Goal: Find specific page/section: Find specific page/section

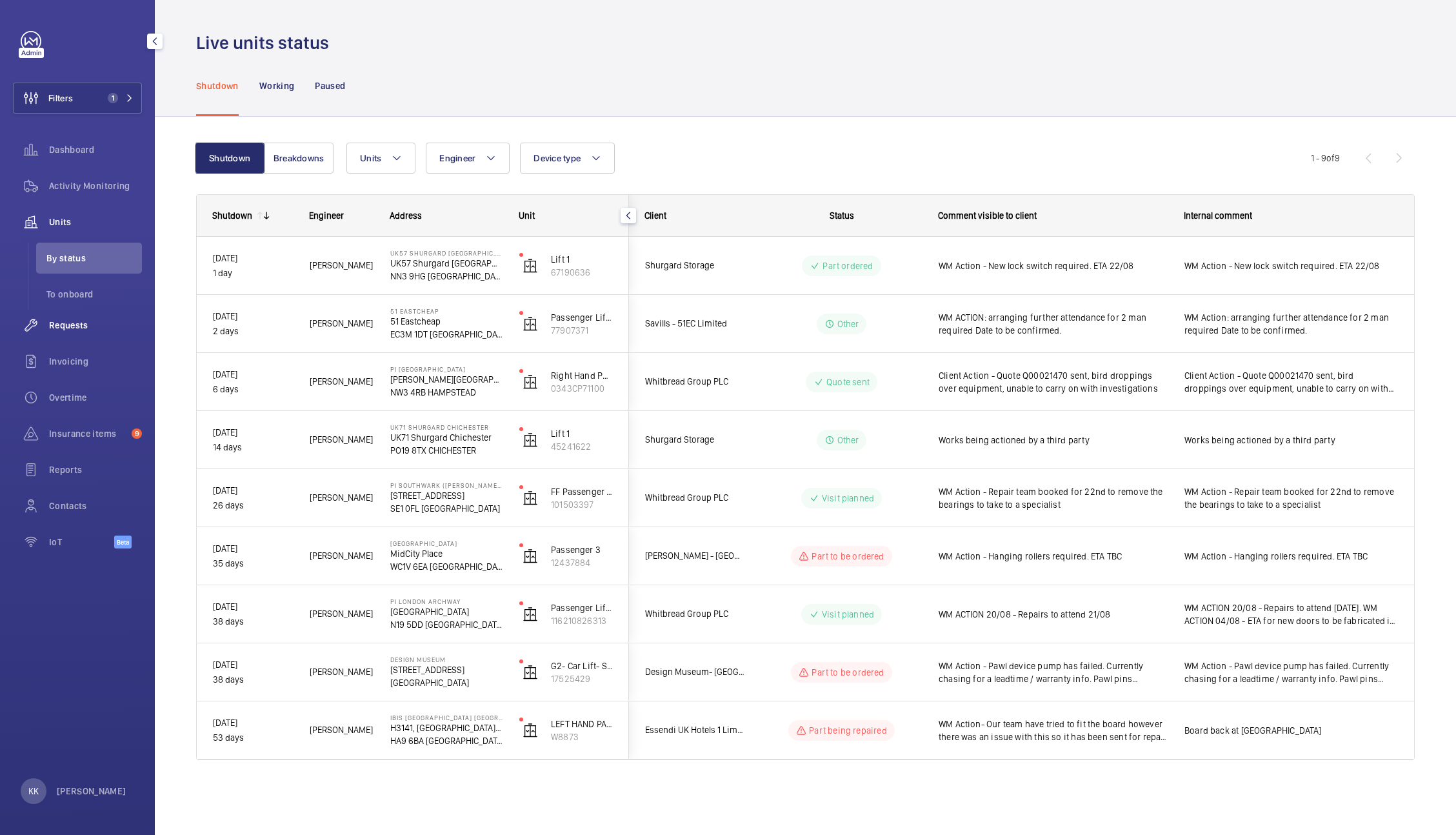
click at [85, 328] on span "Requests" at bounding box center [95, 325] width 93 height 13
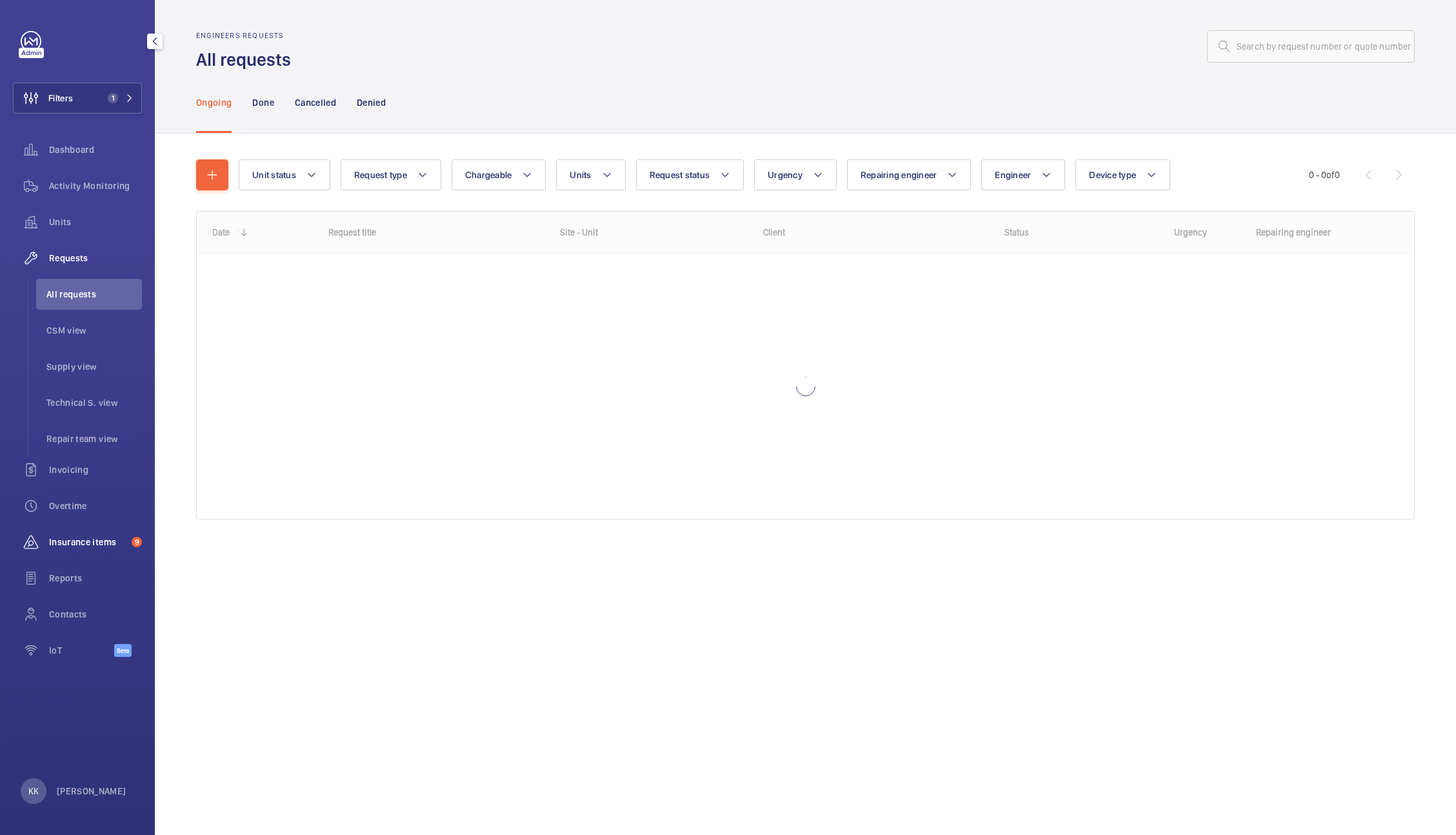
click at [102, 549] on div "Insurance items 9" at bounding box center [78, 542] width 129 height 31
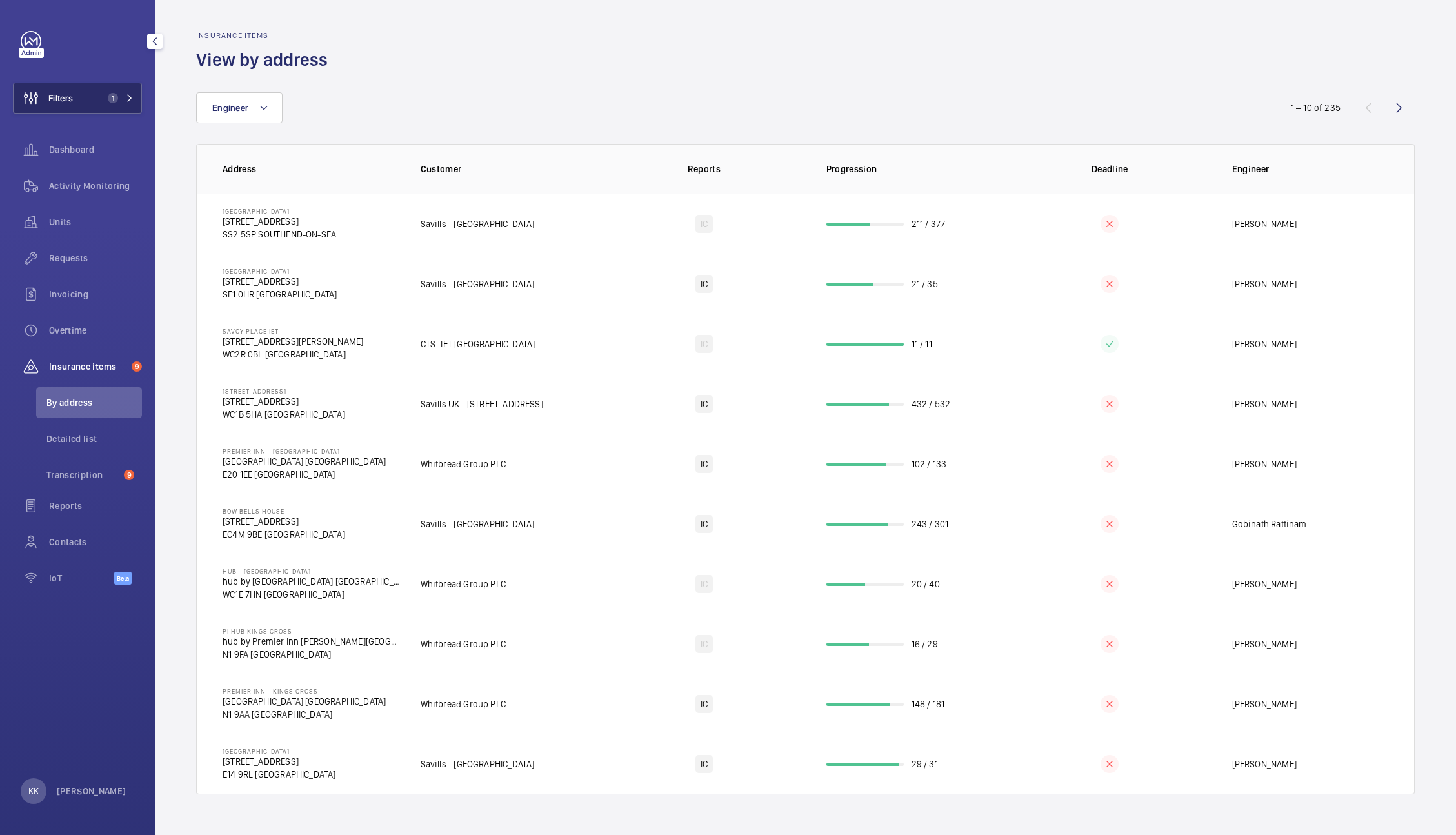
drag, startPoint x: 94, startPoint y: 95, endPoint x: 122, endPoint y: 95, distance: 28.0
click at [122, 95] on button "Filters 1" at bounding box center [78, 98] width 129 height 31
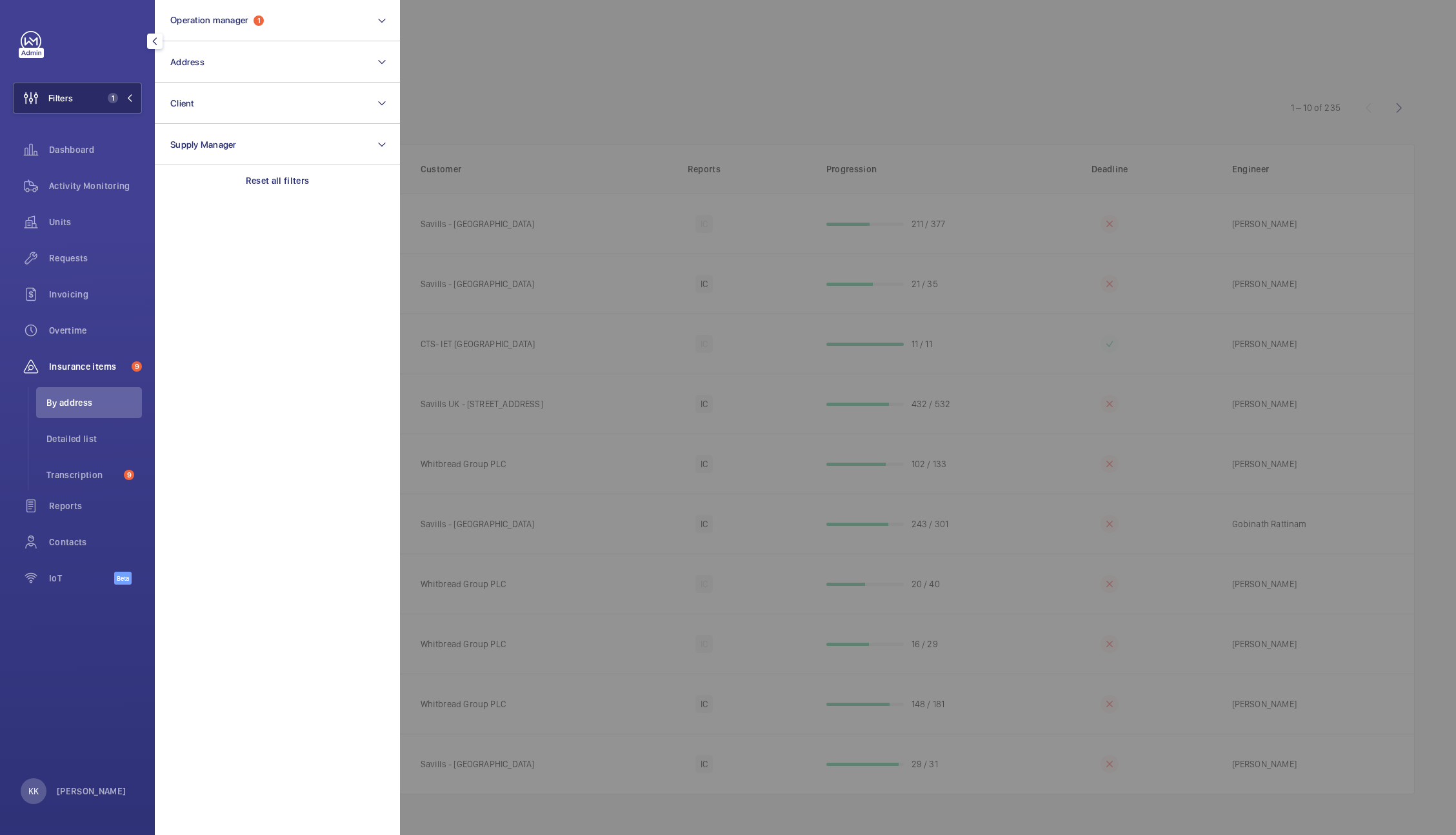
click at [122, 95] on span "1" at bounding box center [118, 98] width 31 height 10
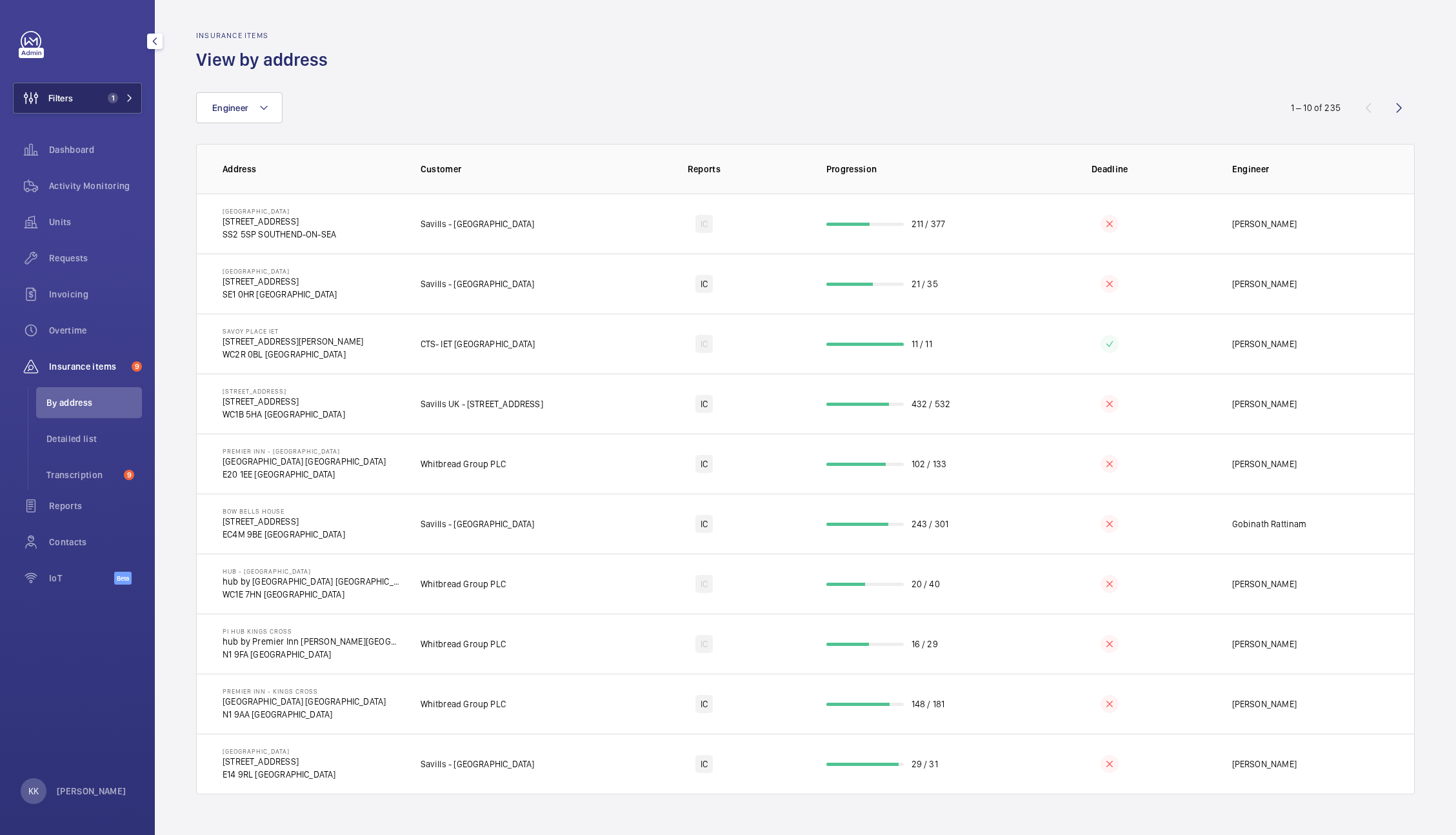
click at [126, 98] on mat-icon at bounding box center [130, 98] width 8 height 8
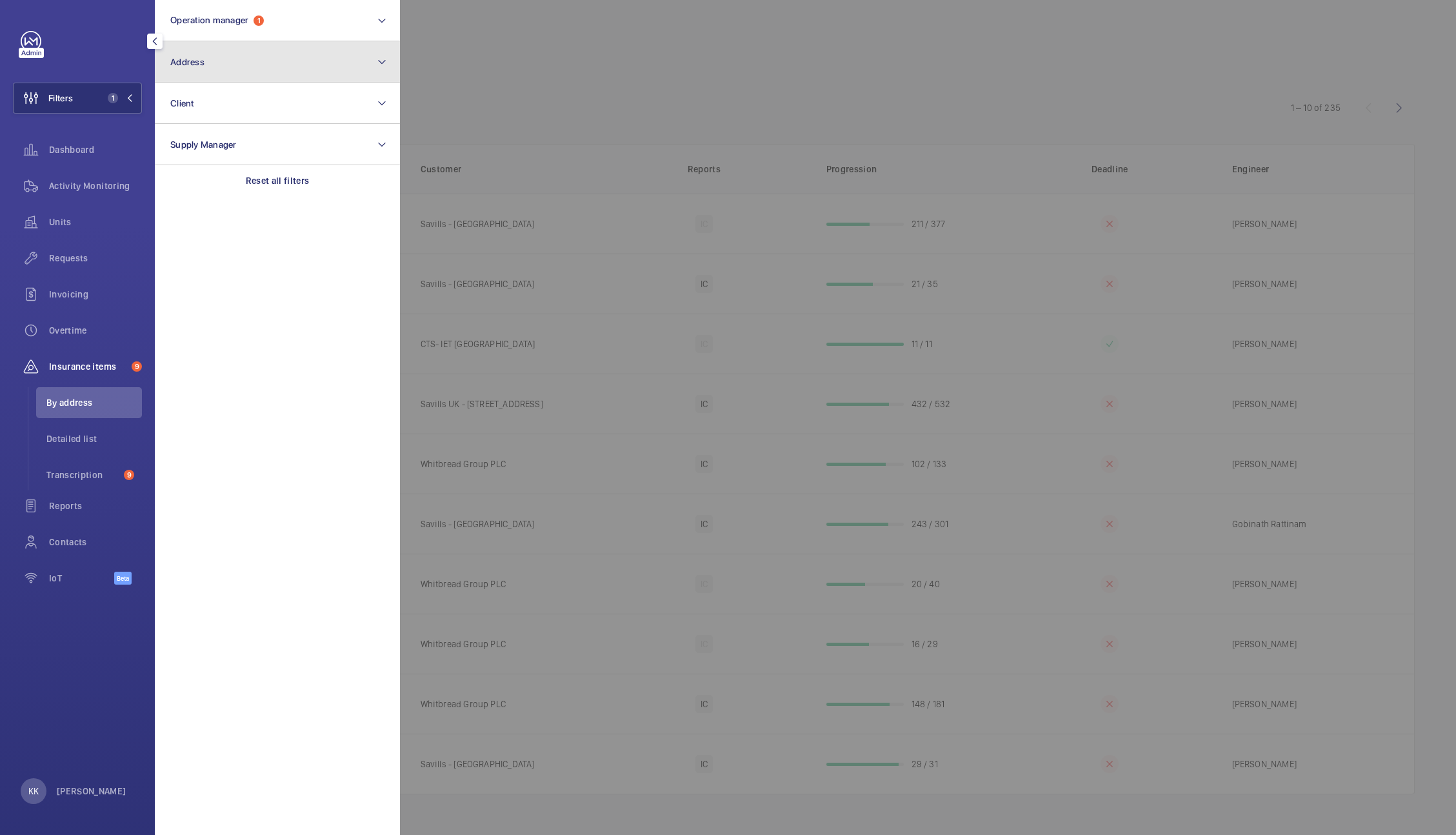
click at [248, 42] on button "Address" at bounding box center [277, 62] width 245 height 42
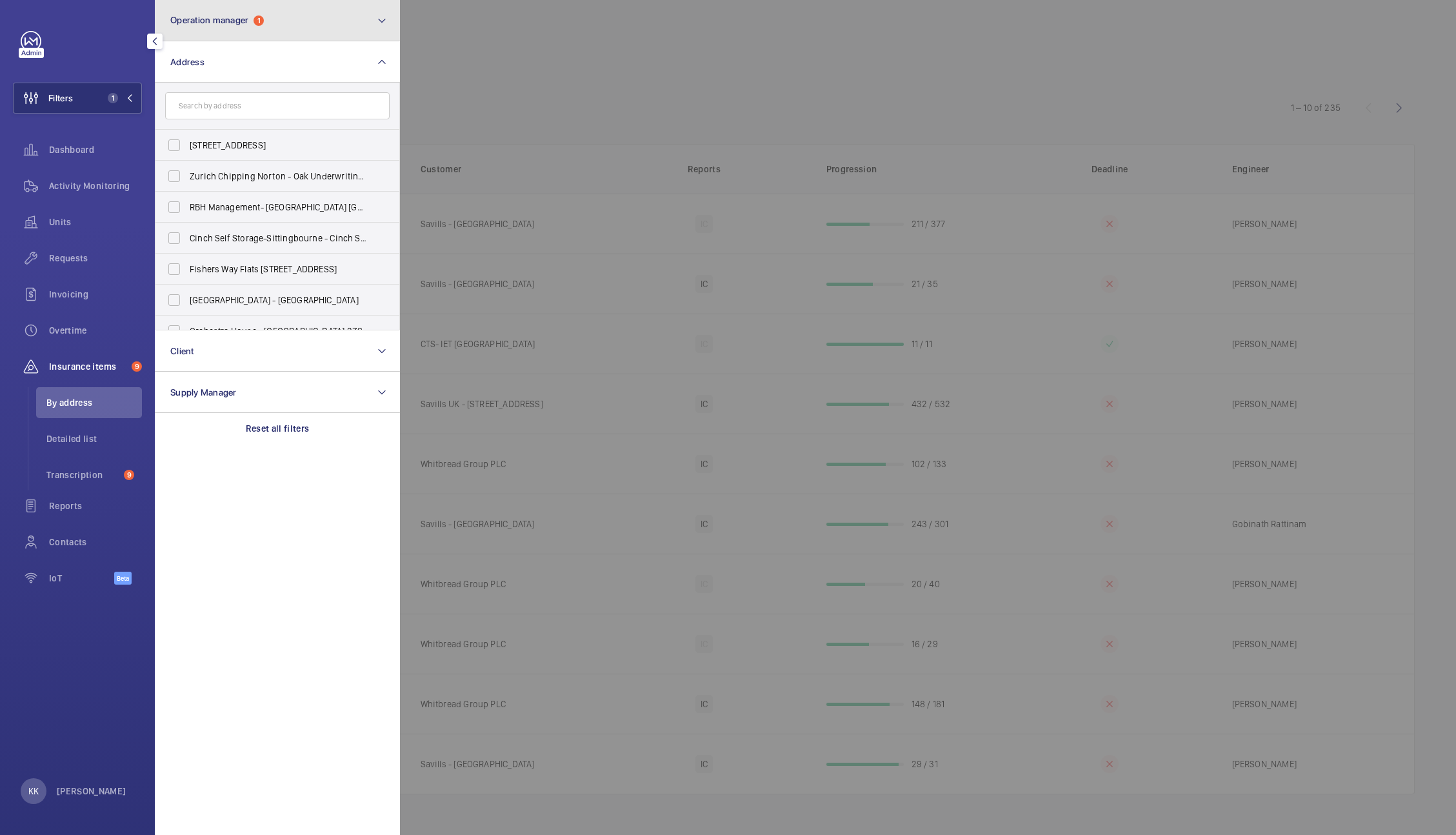
click at [255, 10] on button "Operation manager 1" at bounding box center [277, 21] width 245 height 42
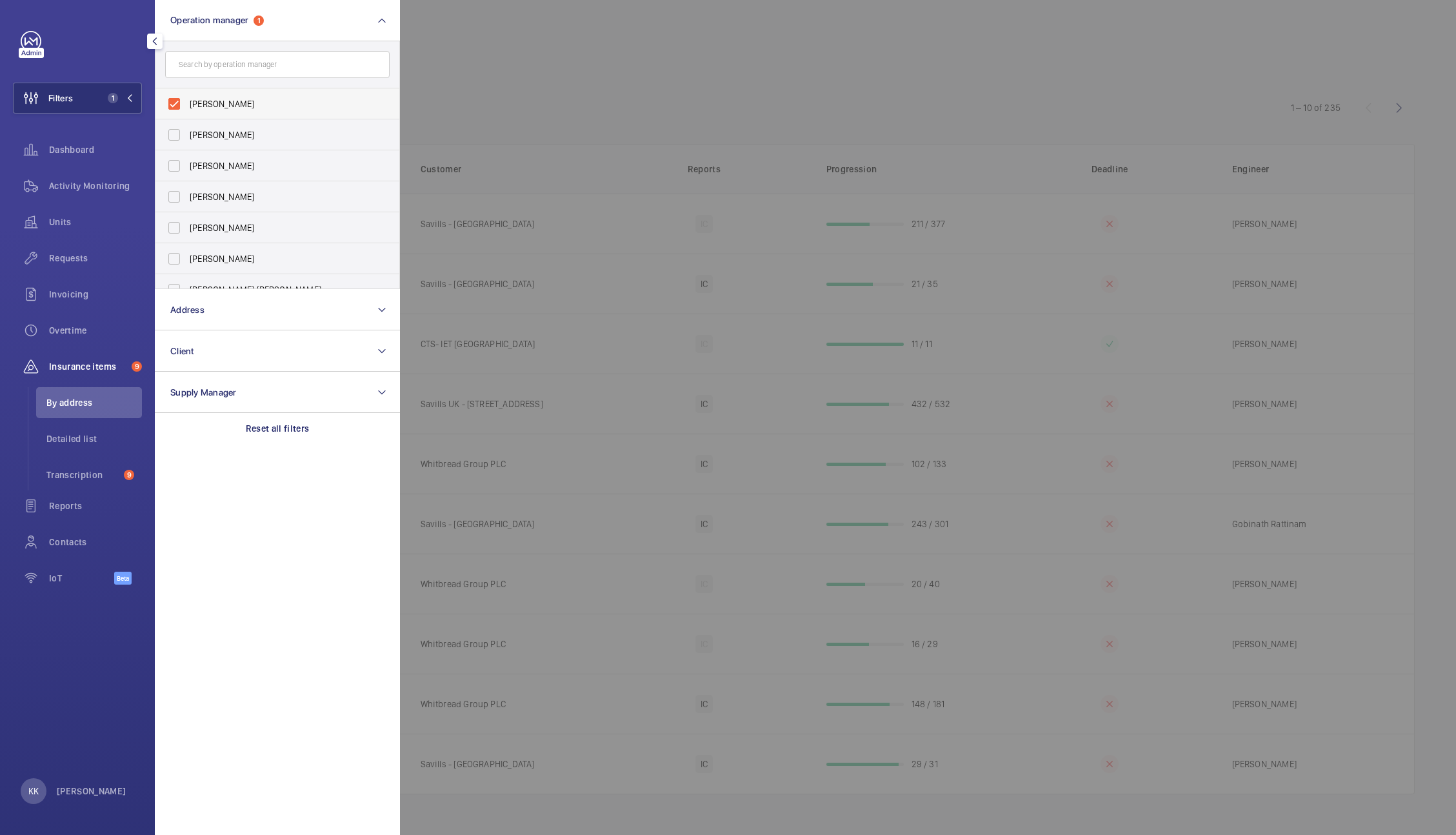
click at [205, 107] on span "[PERSON_NAME]" at bounding box center [278, 104] width 178 height 13
click at [187, 107] on input "[PERSON_NAME]" at bounding box center [175, 104] width 26 height 26
checkbox input "false"
click at [209, 300] on button "Address" at bounding box center [277, 310] width 245 height 42
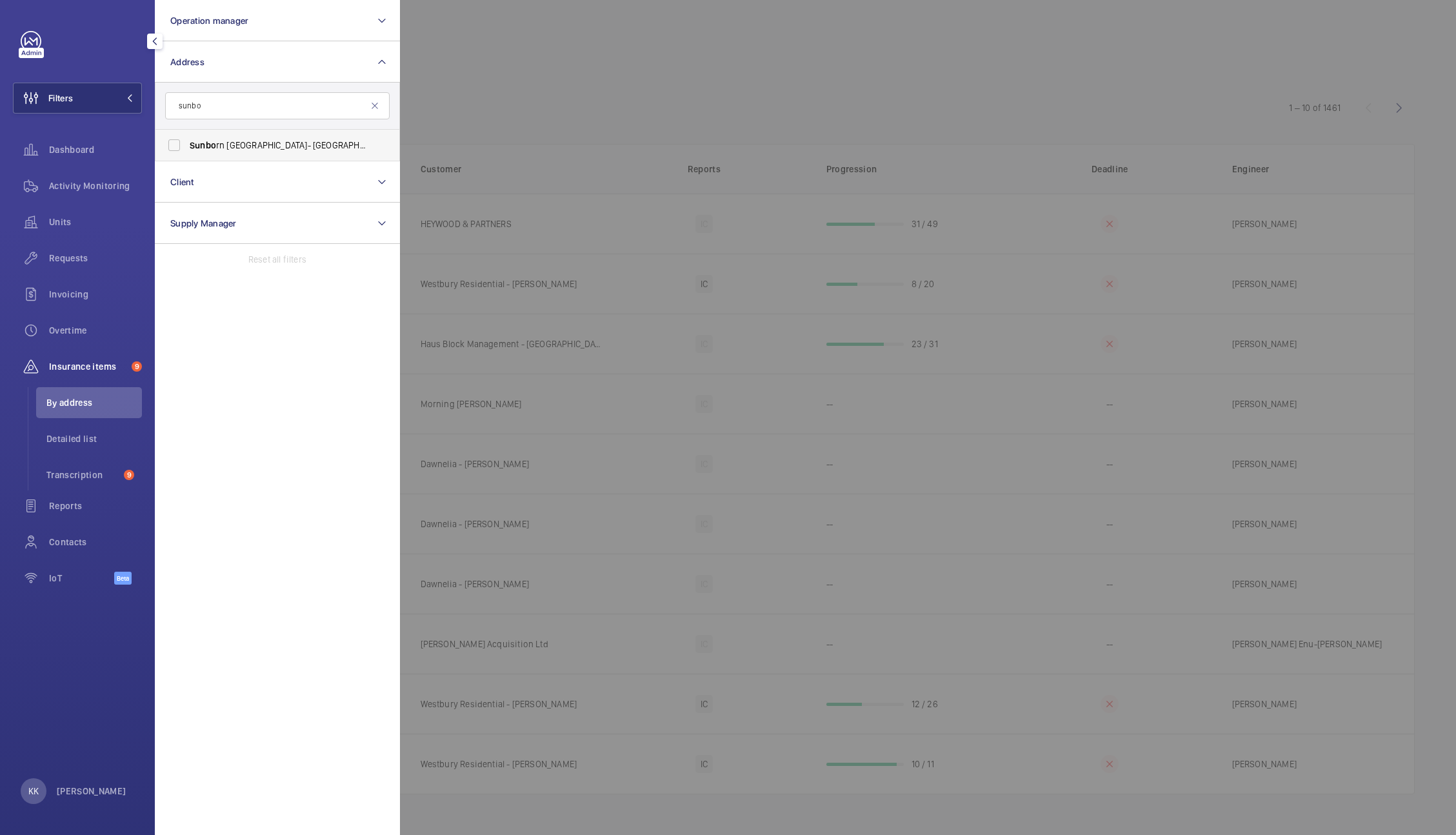
type input "sunbo"
click at [292, 146] on span "Sunbo rn [GEOGRAPHIC_DATA]- [GEOGRAPHIC_DATA] - [GEOGRAPHIC_DATA]" at bounding box center [278, 145] width 178 height 13
click at [187, 146] on input "Sunbo rn [GEOGRAPHIC_DATA]- [GEOGRAPHIC_DATA] - [GEOGRAPHIC_DATA]" at bounding box center [175, 145] width 26 height 26
checkbox input "true"
click at [585, 74] on div at bounding box center [1128, 417] width 1456 height 835
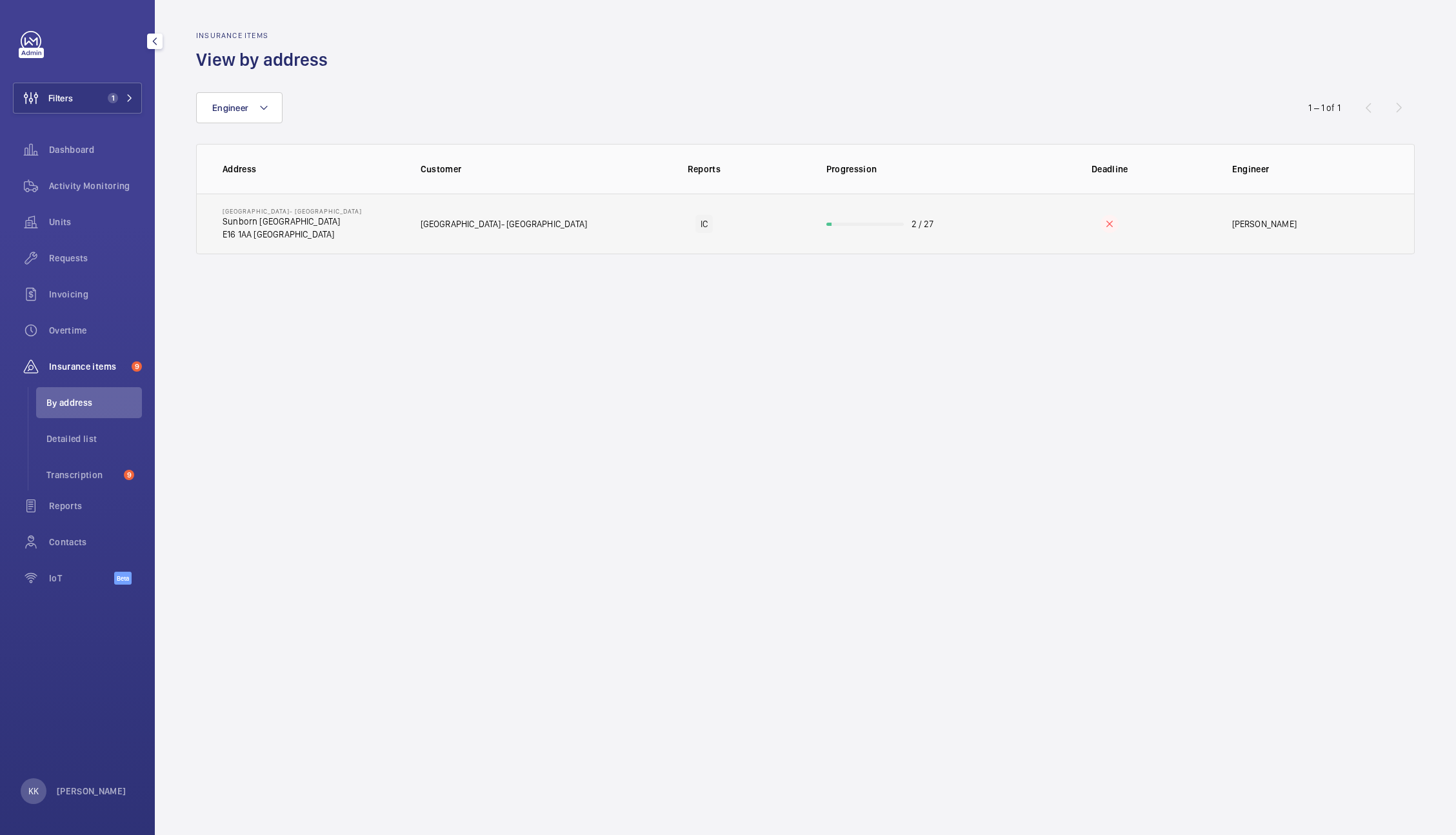
click at [826, 222] on td "2 / 27" at bounding box center [908, 224] width 203 height 61
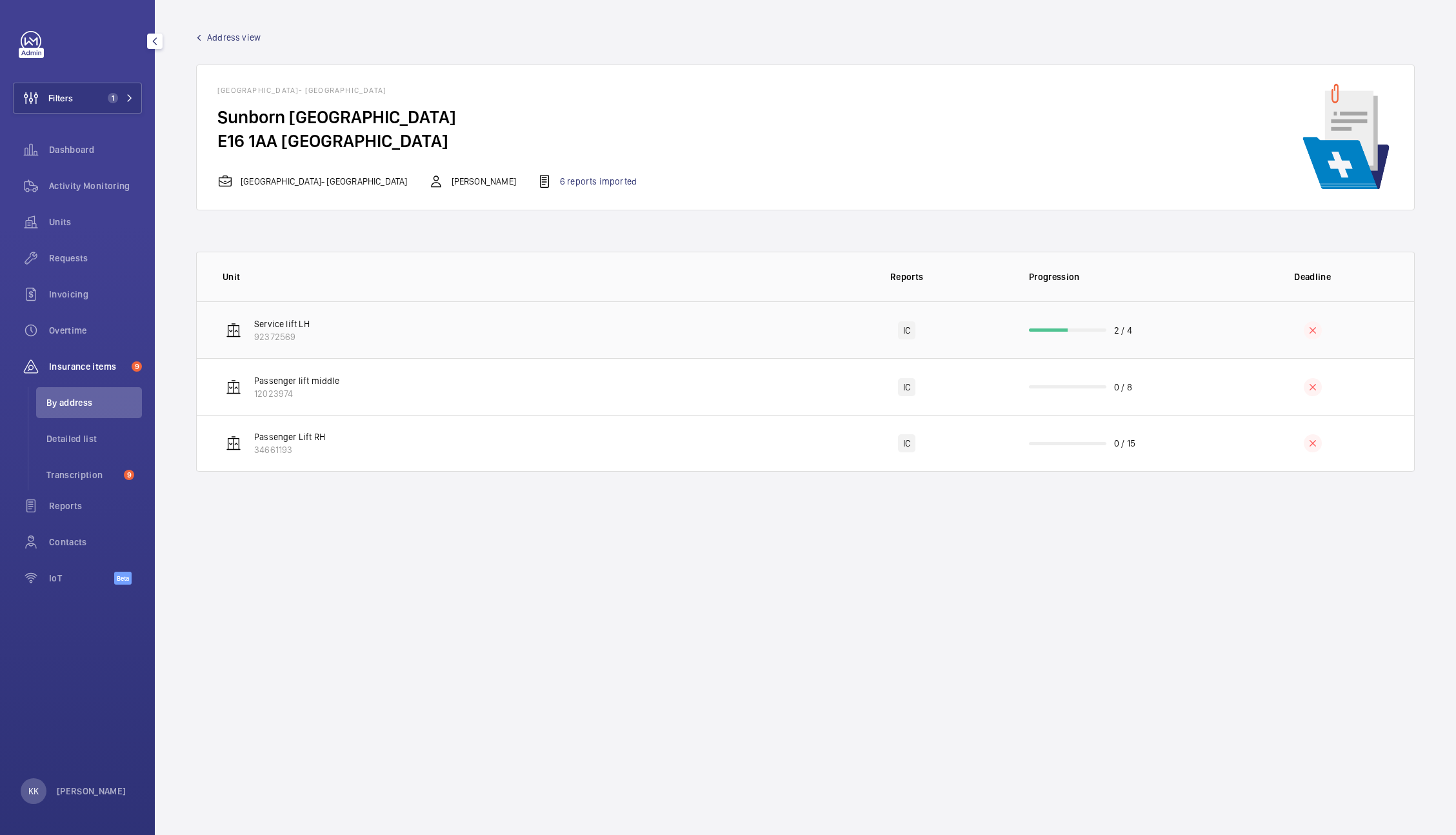
click at [505, 320] on td "Service lift LH 92372569" at bounding box center [501, 330] width 609 height 57
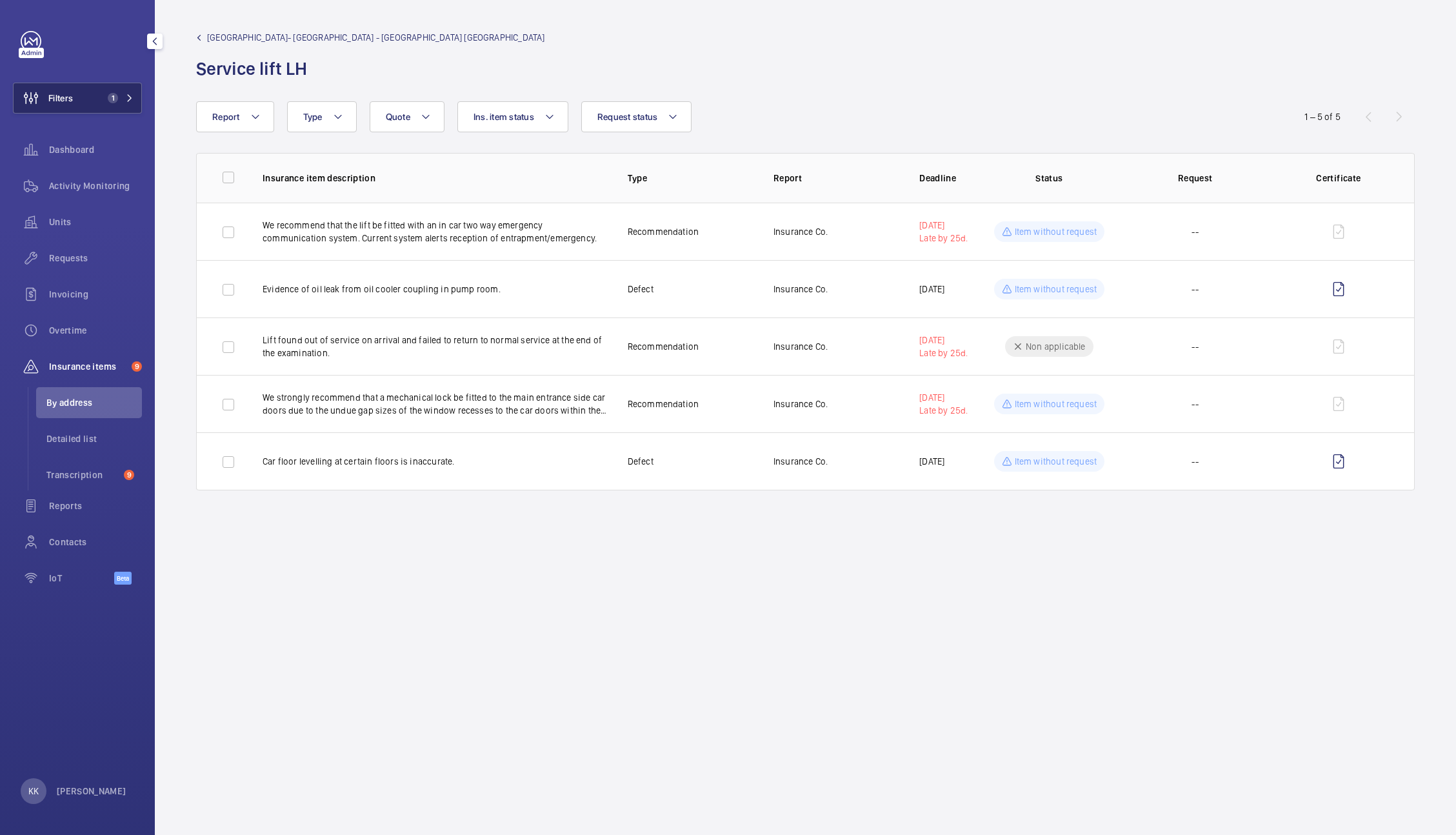
click at [128, 105] on button "Filters 1" at bounding box center [78, 98] width 129 height 31
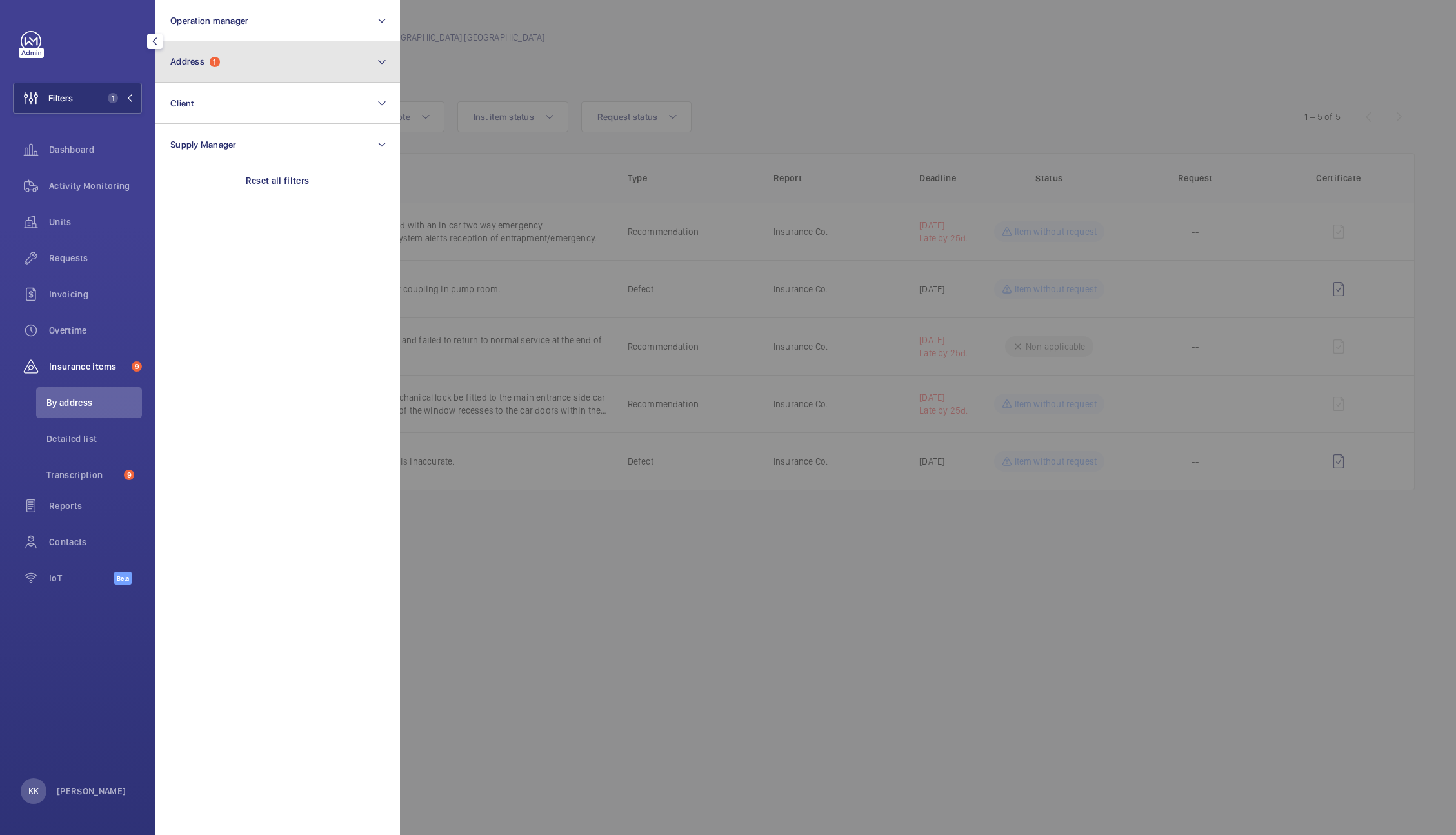
click at [233, 55] on button "Address 1" at bounding box center [277, 62] width 245 height 42
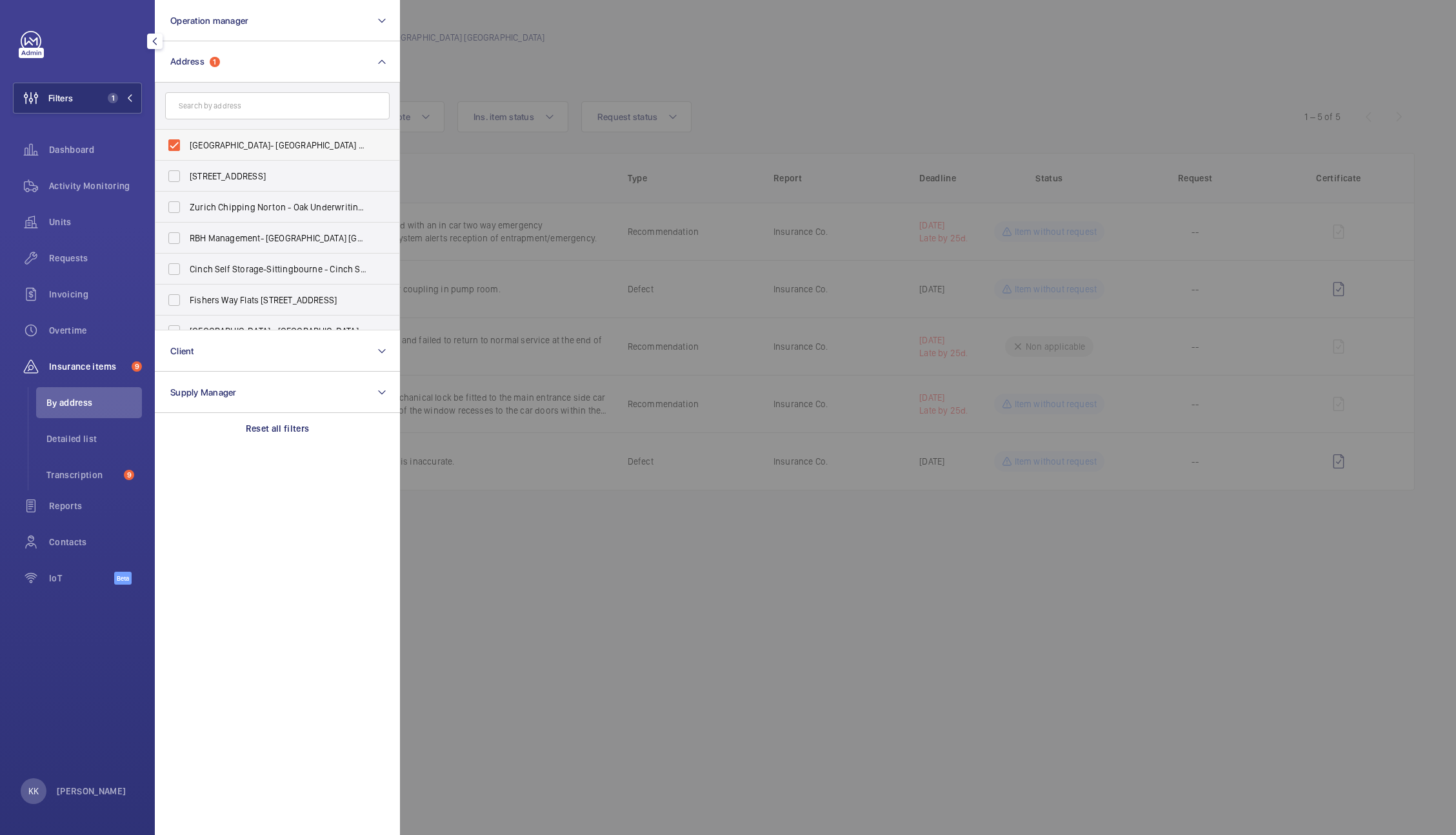
click at [228, 145] on span "[GEOGRAPHIC_DATA]- [GEOGRAPHIC_DATA] - [GEOGRAPHIC_DATA]" at bounding box center [278, 145] width 178 height 13
click at [187, 145] on input "[GEOGRAPHIC_DATA]- [GEOGRAPHIC_DATA] - [GEOGRAPHIC_DATA]" at bounding box center [175, 145] width 26 height 26
checkbox input "false"
click at [250, 18] on button "Operation manager" at bounding box center [277, 21] width 245 height 42
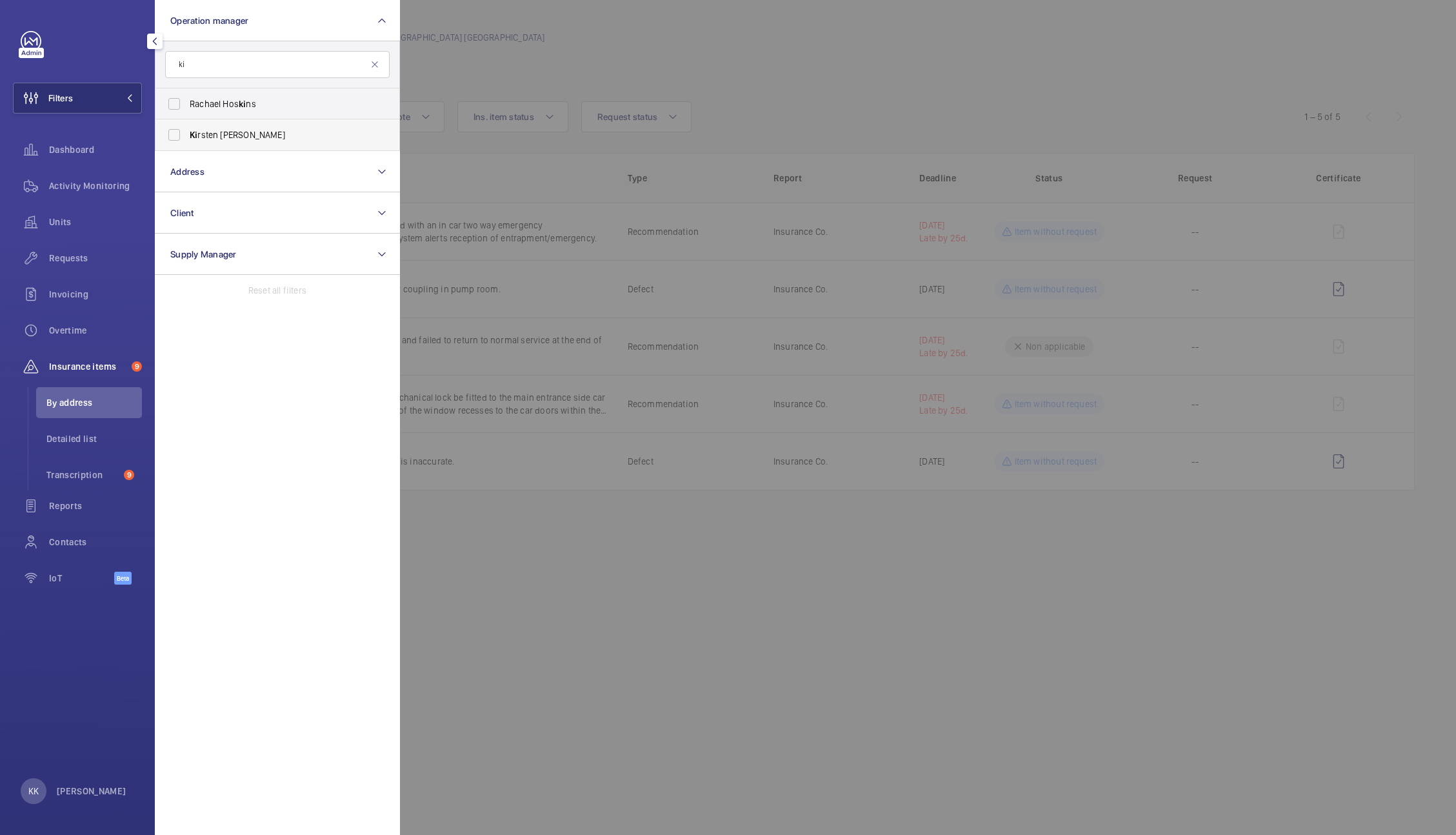
type input "ki"
click at [255, 138] on span "Ki rsten [PERSON_NAME]" at bounding box center [278, 135] width 178 height 13
click at [187, 138] on input "Ki rsten [PERSON_NAME]" at bounding box center [175, 135] width 26 height 26
checkbox input "true"
click at [66, 206] on div "Units" at bounding box center [78, 222] width 129 height 31
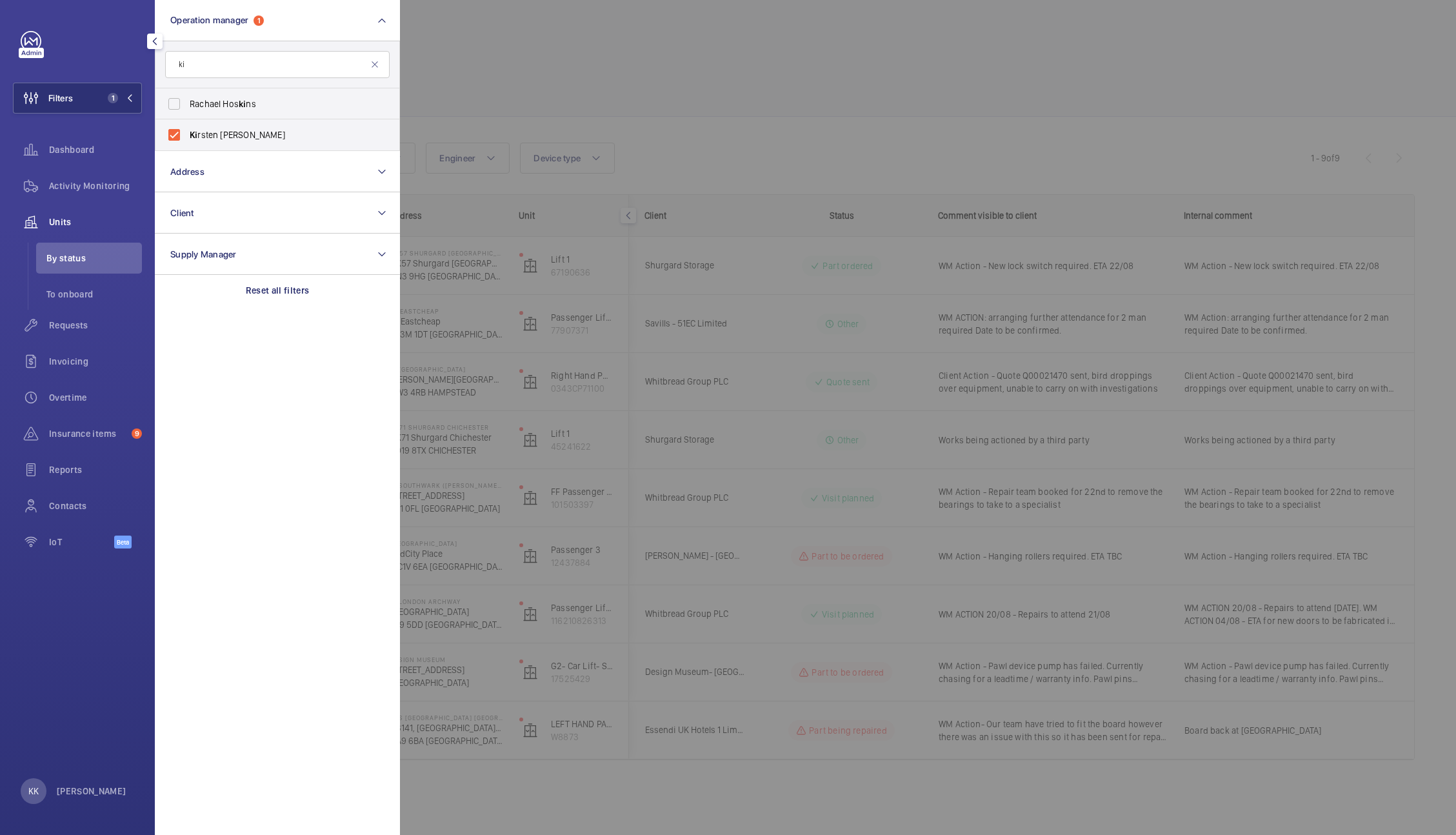
click at [812, 102] on div at bounding box center [1128, 417] width 1456 height 835
